Goal: Find specific page/section: Find specific page/section

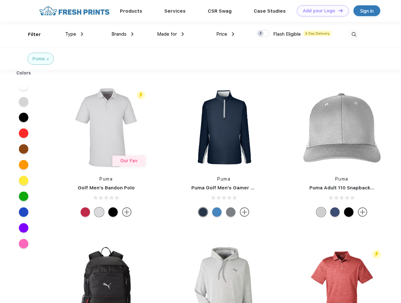
click at [321, 11] on link "Add your Logo Design Tool" at bounding box center [323, 10] width 52 height 11
click at [0, 0] on div "Design Tool" at bounding box center [0, 0] width 0 height 0
click at [338, 10] on link "Add your Logo Design Tool" at bounding box center [323, 10] width 52 height 11
click at [30, 34] on div "Filter" at bounding box center [34, 34] width 13 height 7
click at [74, 34] on span "Type" at bounding box center [70, 34] width 11 height 6
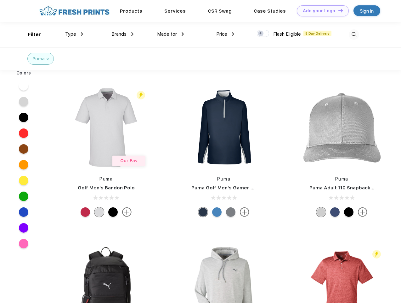
click at [123, 34] on span "Brands" at bounding box center [119, 34] width 15 height 6
click at [171, 34] on span "Made for" at bounding box center [167, 34] width 20 height 6
click at [226, 34] on span "Price" at bounding box center [221, 34] width 11 height 6
click at [263, 34] on div at bounding box center [263, 33] width 12 height 7
click at [261, 34] on input "checkbox" at bounding box center [259, 32] width 4 height 4
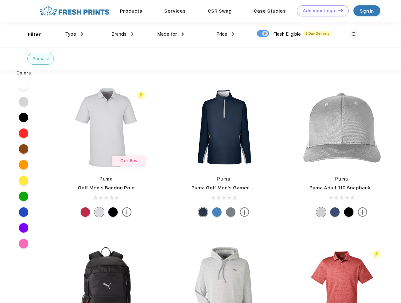
click at [354, 34] on img at bounding box center [354, 34] width 10 height 10
